Goal: Use online tool/utility: Utilize a website feature to perform a specific function

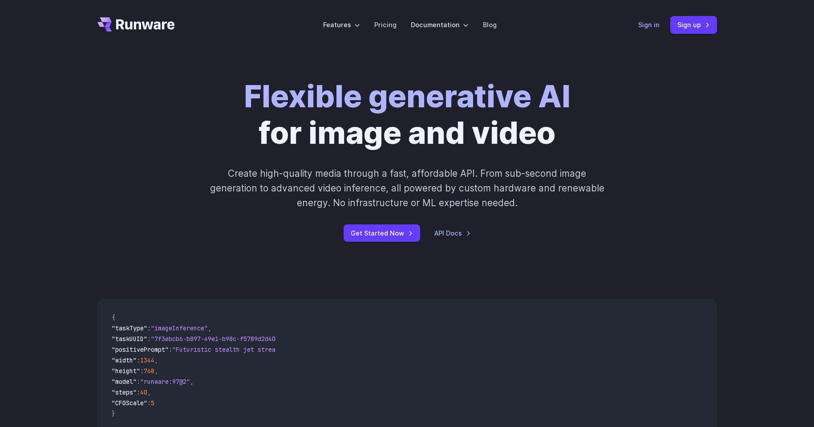
click at [645, 24] on link "Sign in" at bounding box center [648, 25] width 21 height 10
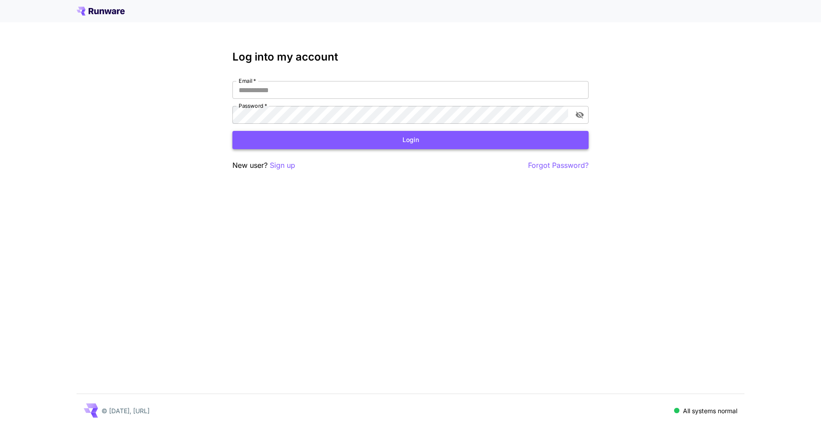
type input "**********"
click at [391, 140] on button "Login" at bounding box center [410, 140] width 356 height 18
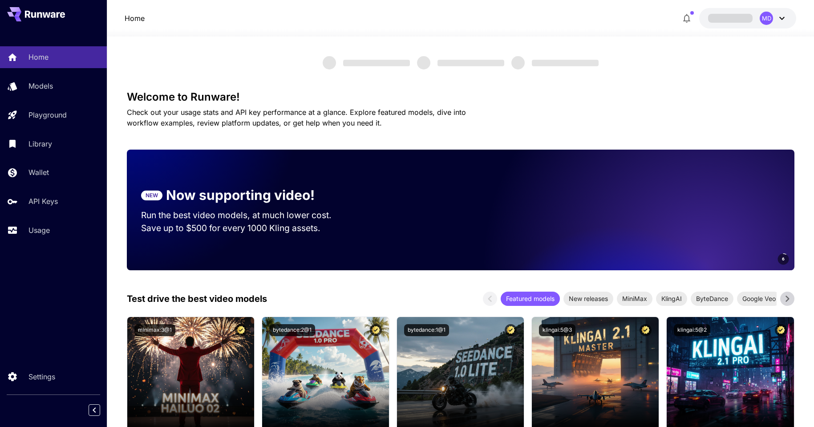
click at [760, 17] on div "MD" at bounding box center [766, 18] width 13 height 13
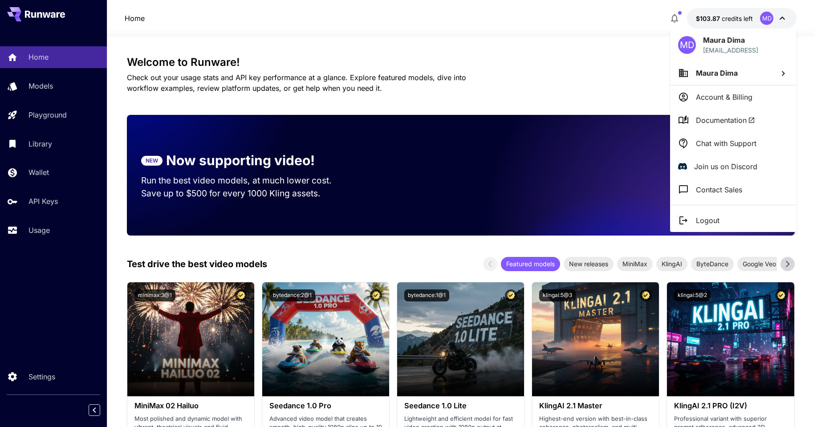
click at [766, 75] on li "Maura Dima" at bounding box center [733, 73] width 126 height 24
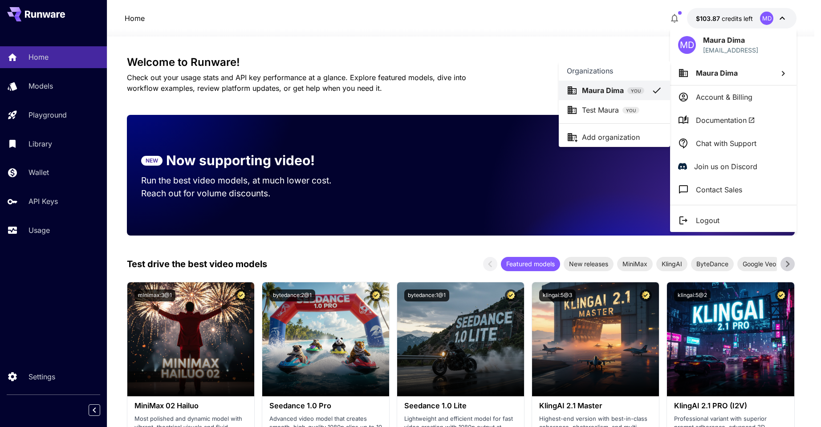
click at [754, 60] on div at bounding box center [410, 213] width 821 height 427
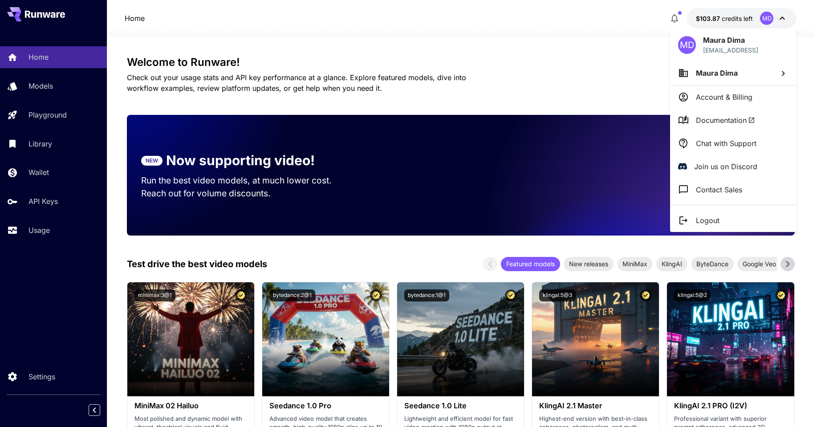
click at [753, 65] on li "Maura Dima" at bounding box center [733, 73] width 126 height 24
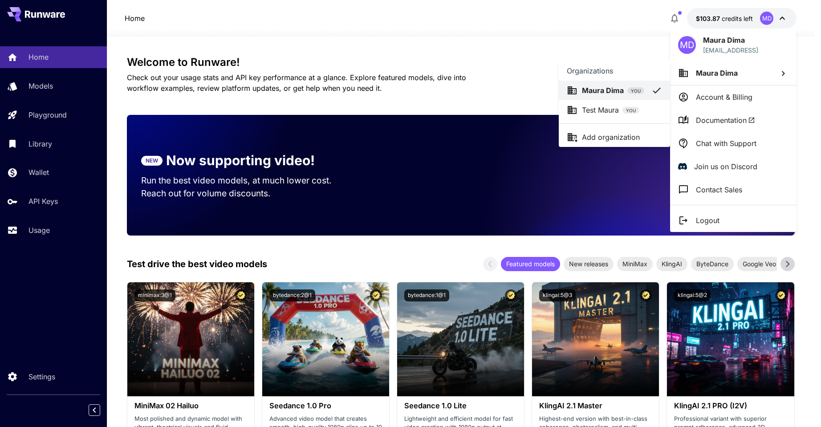
click at [602, 108] on p "Test Maura" at bounding box center [600, 110] width 37 height 11
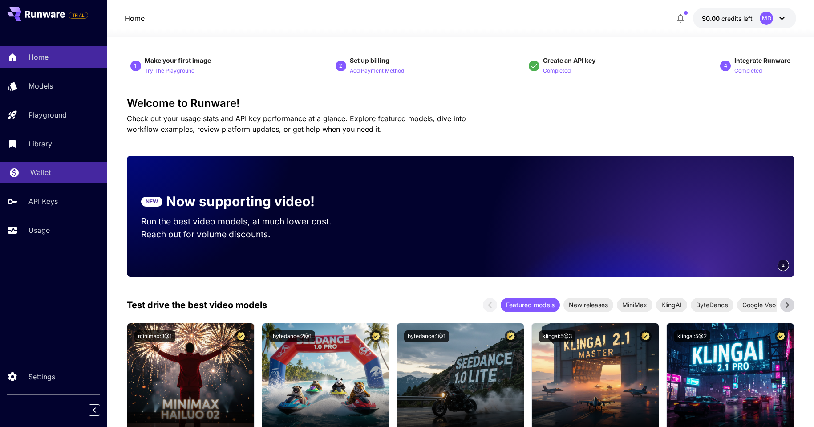
click at [51, 175] on div "Wallet" at bounding box center [64, 172] width 69 height 11
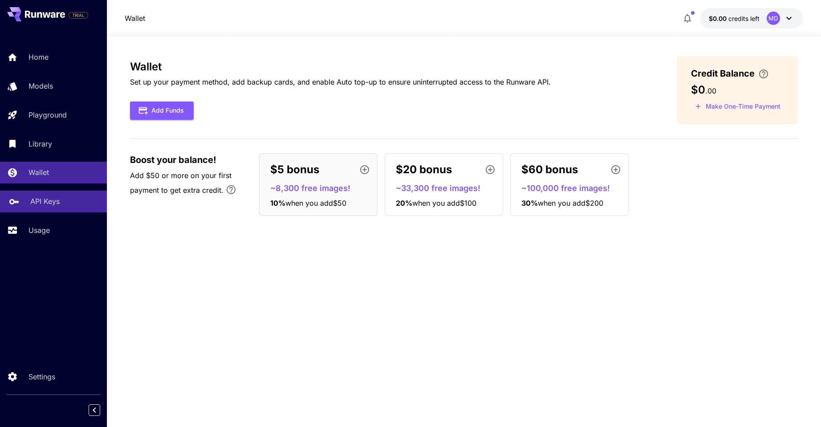
click at [54, 204] on p "API Keys" at bounding box center [44, 201] width 29 height 11
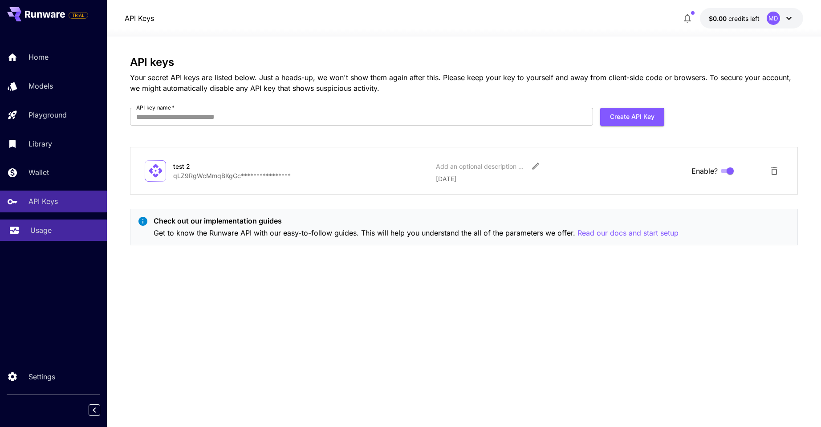
click at [55, 232] on div "Usage" at bounding box center [64, 230] width 69 height 11
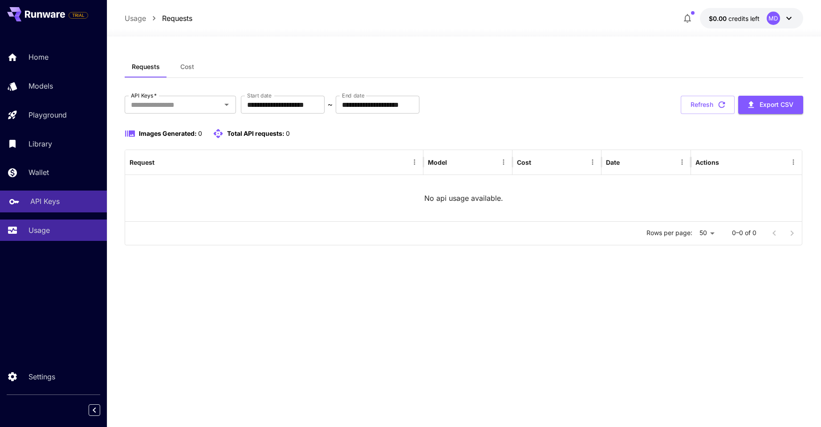
click at [50, 196] on p "API Keys" at bounding box center [44, 201] width 29 height 11
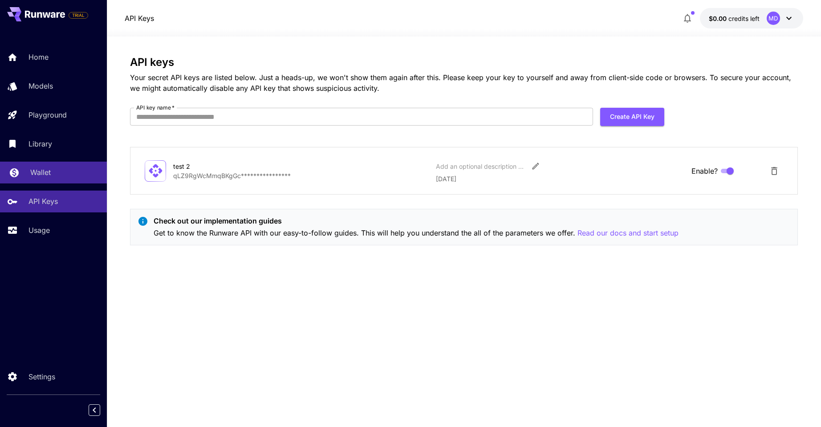
click at [52, 171] on div "Wallet" at bounding box center [64, 172] width 69 height 11
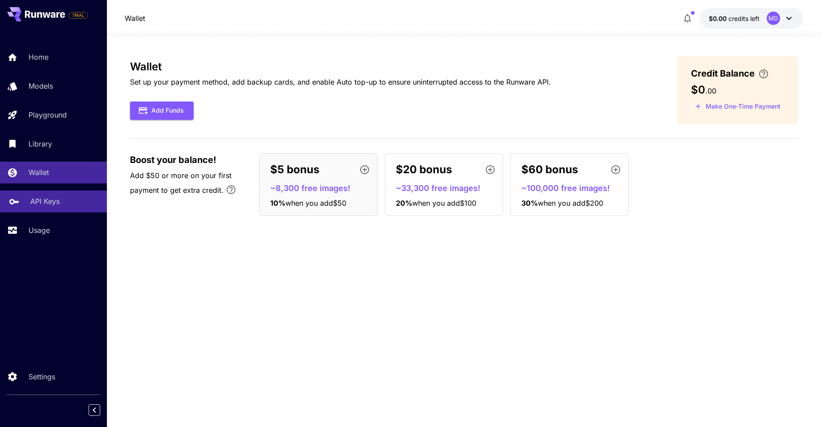
click at [60, 197] on div "API Keys" at bounding box center [64, 201] width 69 height 11
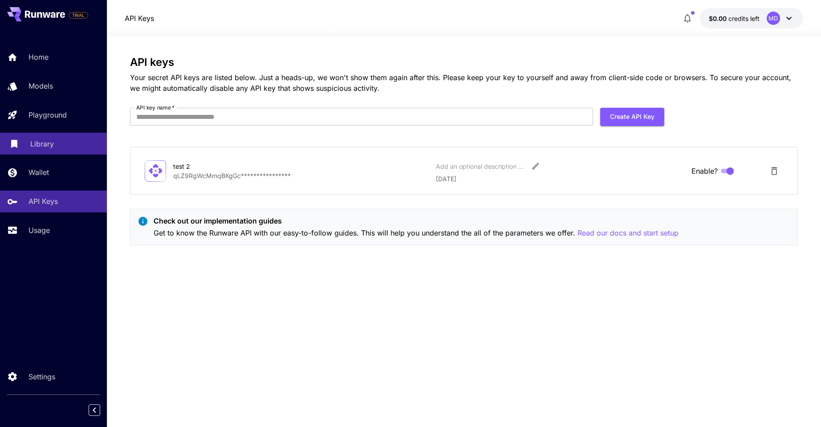
click at [56, 148] on div "Library" at bounding box center [64, 143] width 69 height 11
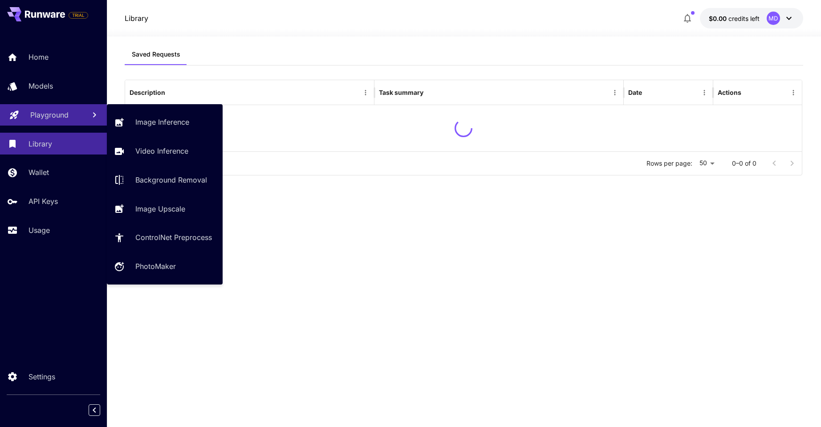
click at [60, 118] on p "Playground" at bounding box center [49, 115] width 38 height 11
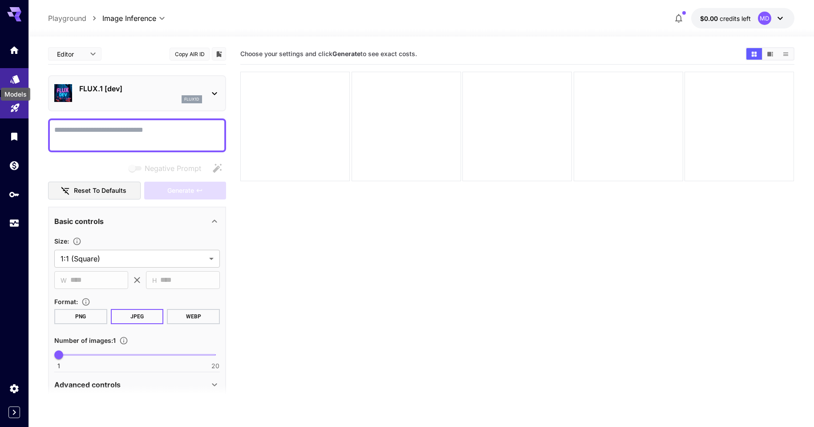
click at [18, 78] on icon "Models" at bounding box center [14, 76] width 9 height 8
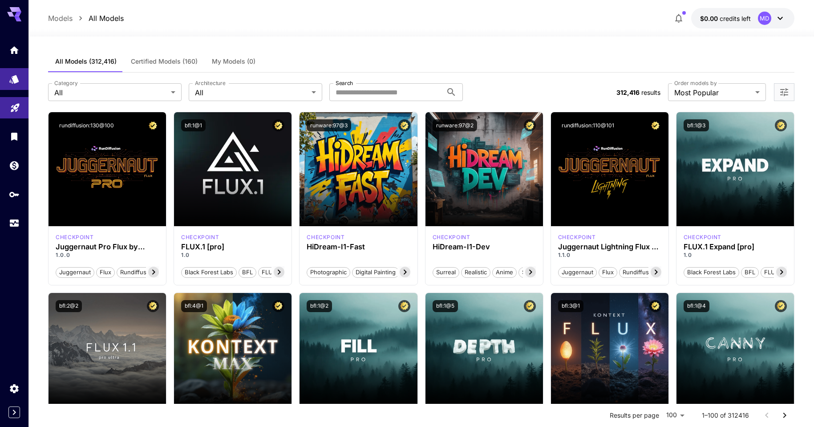
click at [752, 21] on button "$0.00 credits left MD" at bounding box center [742, 18] width 103 height 20
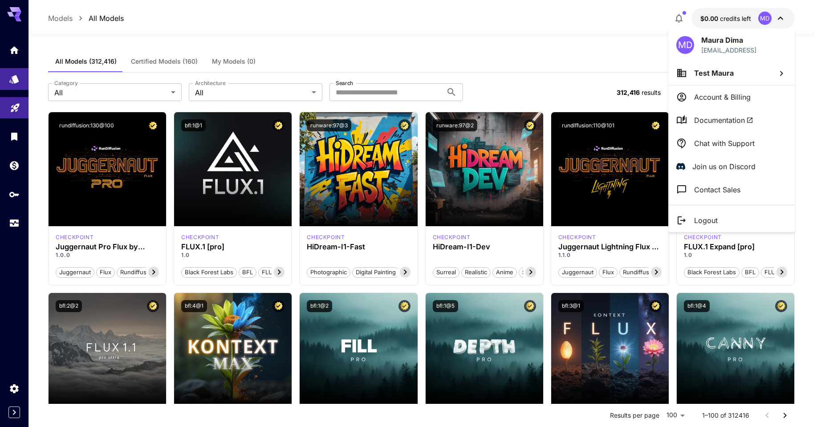
click at [724, 71] on span "Test Maura" at bounding box center [714, 73] width 40 height 9
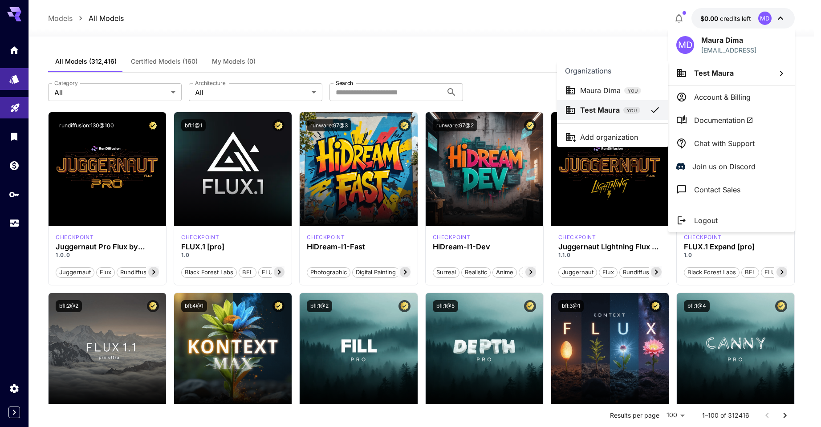
click at [491, 66] on div at bounding box center [410, 213] width 821 height 427
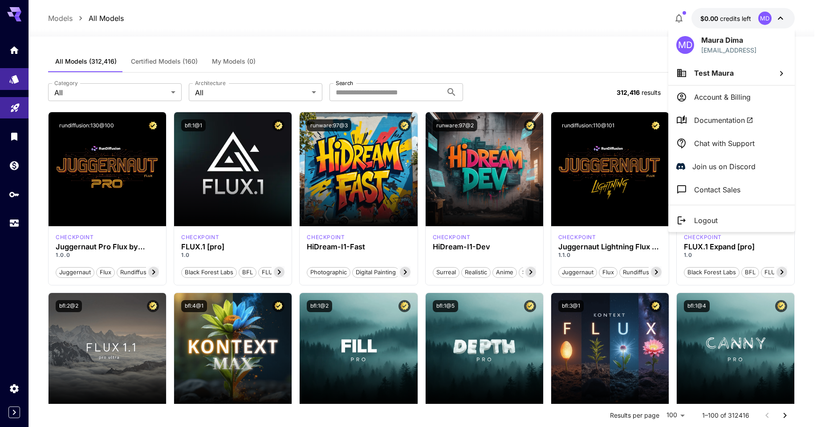
click at [369, 96] on div at bounding box center [410, 213] width 821 height 427
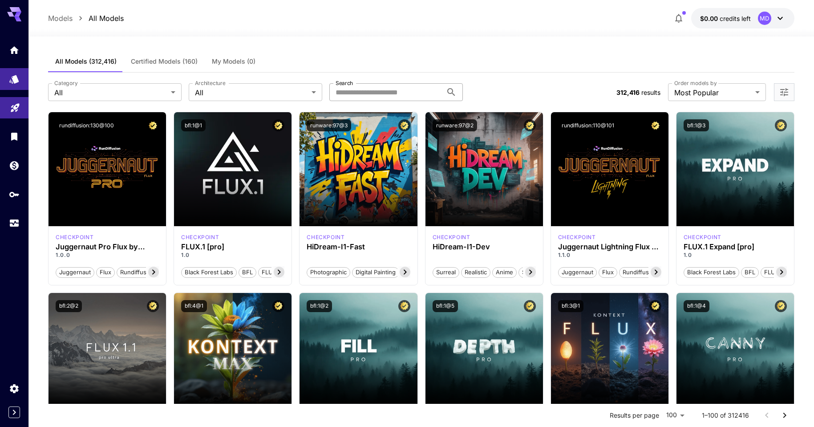
click at [382, 92] on input "Search" at bounding box center [385, 92] width 113 height 18
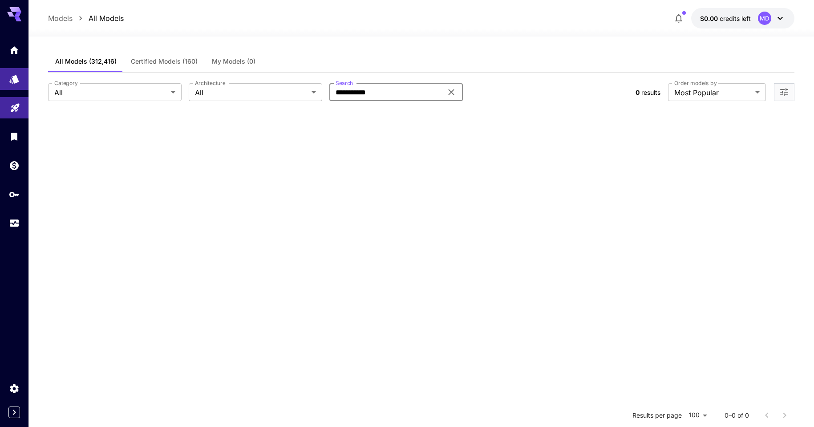
click at [370, 90] on input "**********" at bounding box center [385, 92] width 113 height 18
paste input "text"
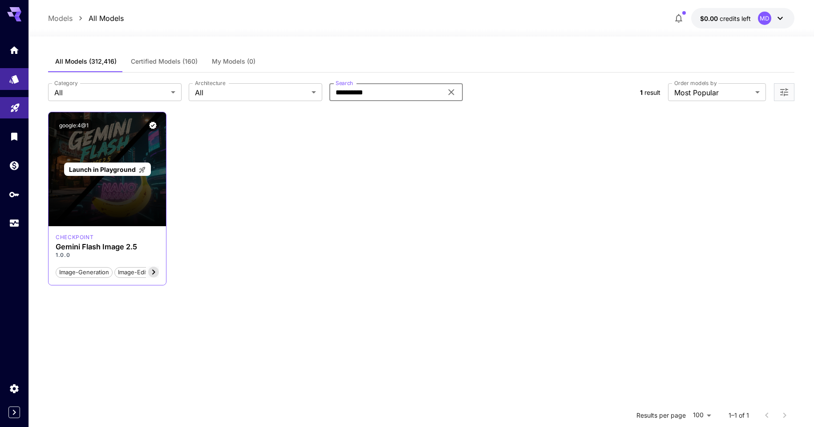
type input "**********"
click at [105, 167] on span "Launch in Playground" at bounding box center [102, 170] width 67 height 8
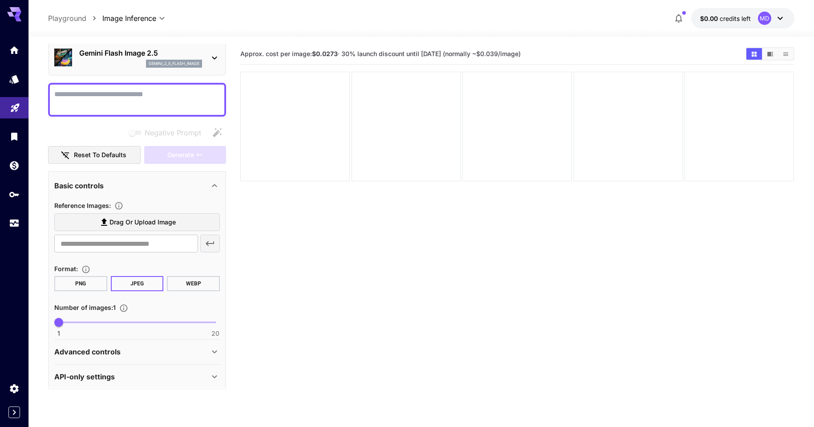
scroll to position [41, 0]
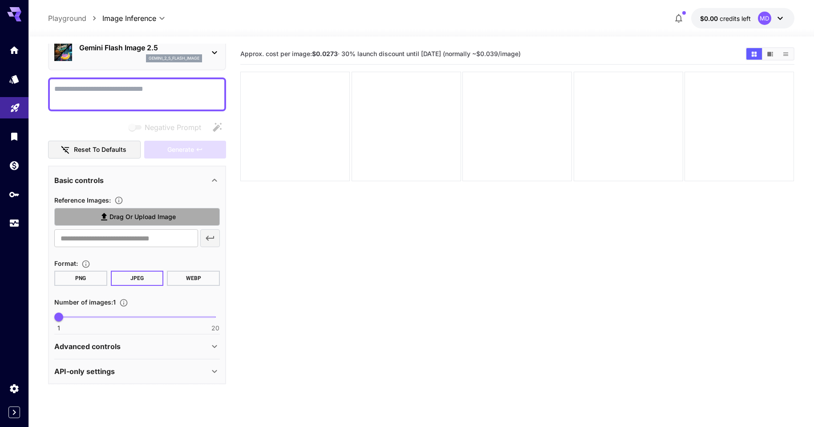
click at [140, 223] on label "Drag or upload image" at bounding box center [137, 217] width 166 height 18
click at [0, 0] on input "Drag or upload image" at bounding box center [0, 0] width 0 height 0
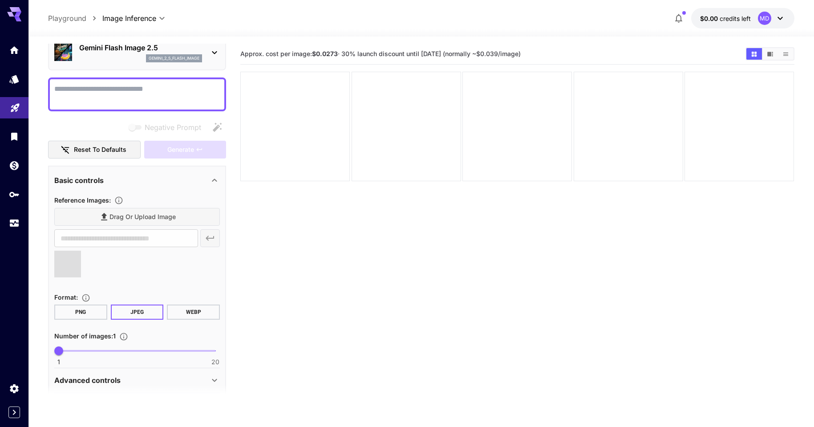
click at [102, 81] on div at bounding box center [137, 94] width 178 height 34
click at [116, 88] on textarea "Negative Prompt" at bounding box center [137, 94] width 166 height 21
type input "**********"
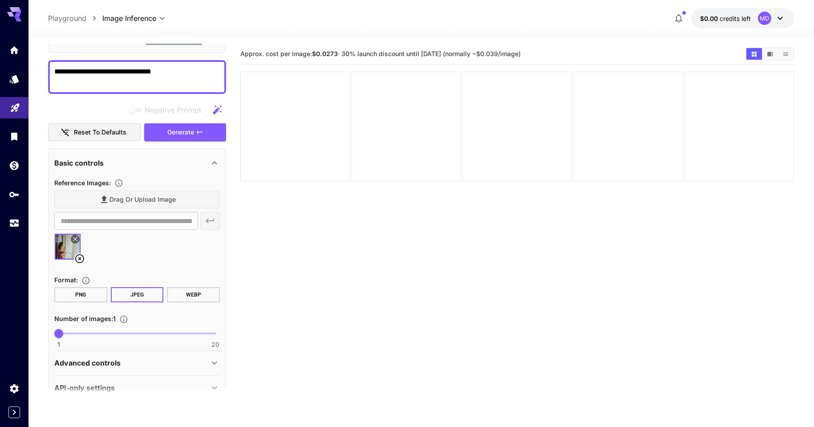
scroll to position [75, 0]
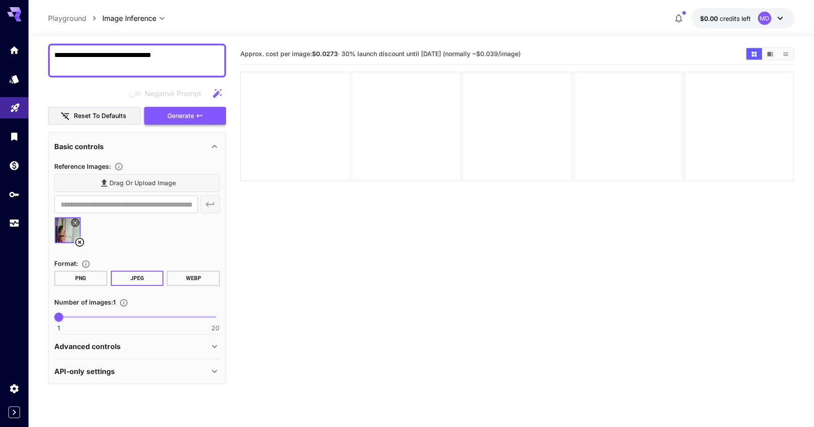
click at [178, 121] on span "Generate" at bounding box center [180, 115] width 27 height 11
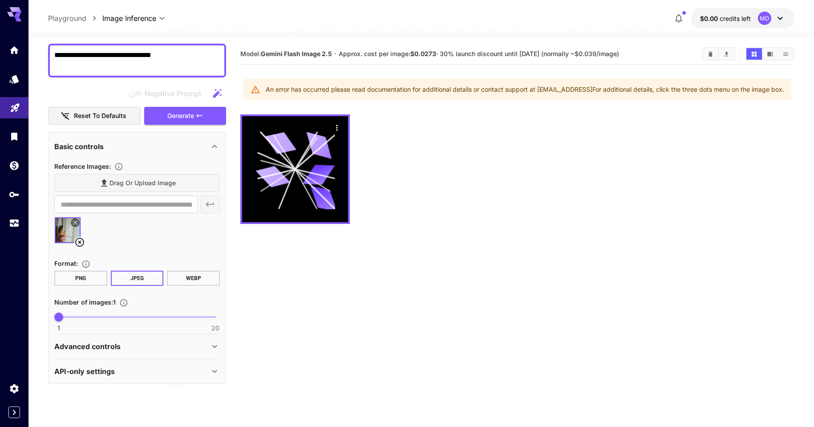
scroll to position [3, 0]
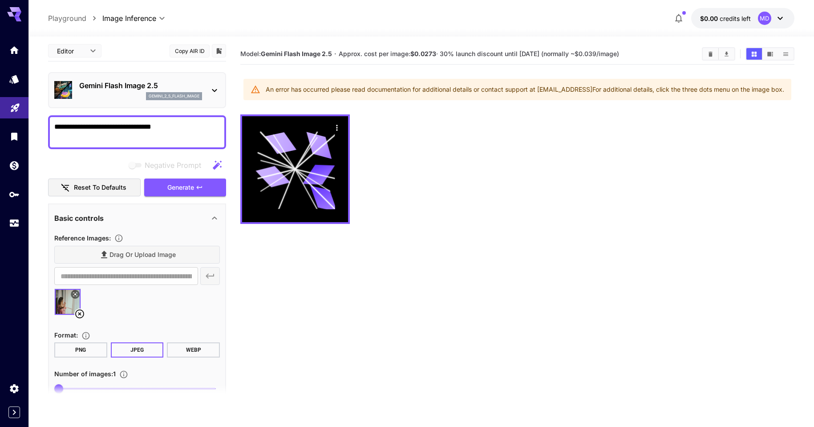
click at [62, 298] on img at bounding box center [68, 302] width 26 height 26
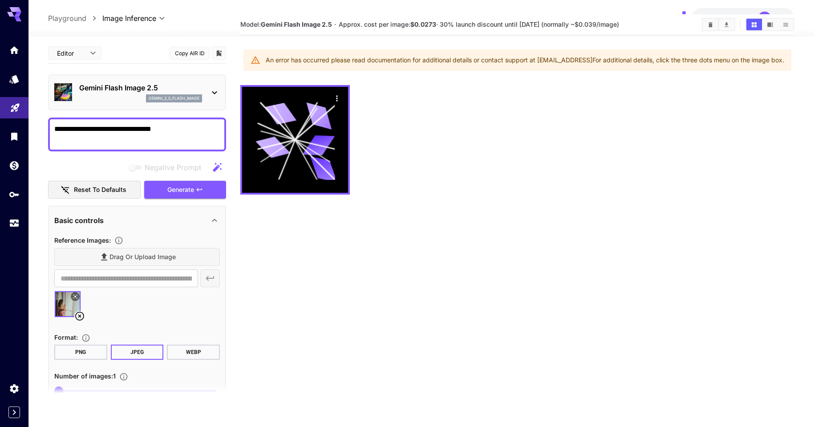
scroll to position [0, 0]
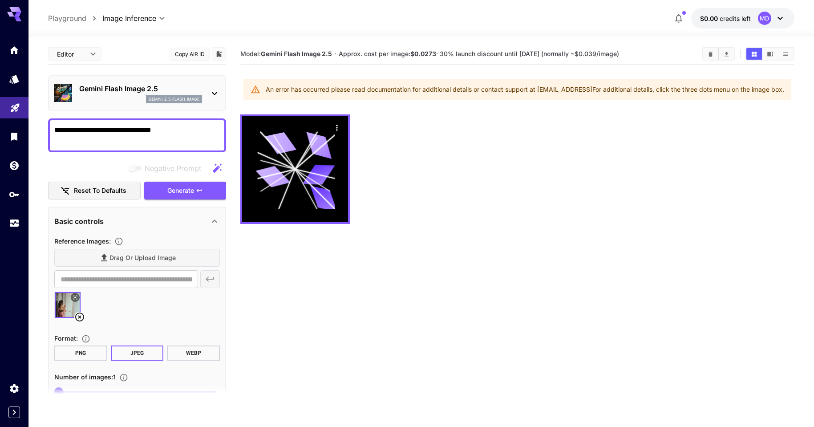
click at [147, 135] on textarea "**********" at bounding box center [137, 135] width 166 height 21
click at [175, 127] on textarea "**********" at bounding box center [137, 135] width 166 height 21
drag, startPoint x: 180, startPoint y: 136, endPoint x: -19, endPoint y: 122, distance: 199.0
click at [0, 122] on html "**********" at bounding box center [407, 248] width 814 height 497
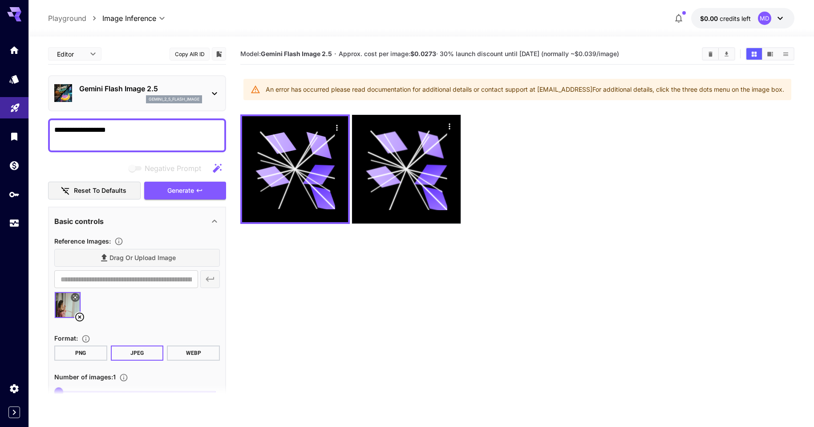
type textarea "**********"
